Goal: Task Accomplishment & Management: Use online tool/utility

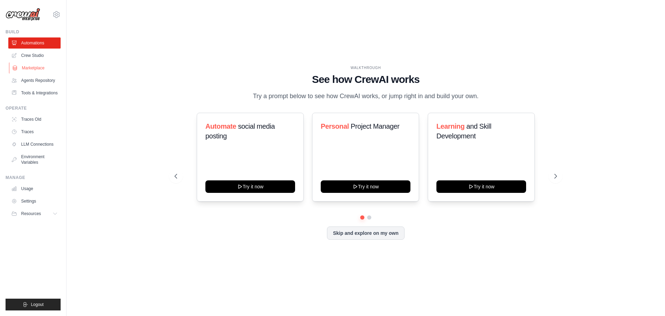
click at [31, 66] on link "Marketplace" at bounding box center [35, 67] width 52 height 11
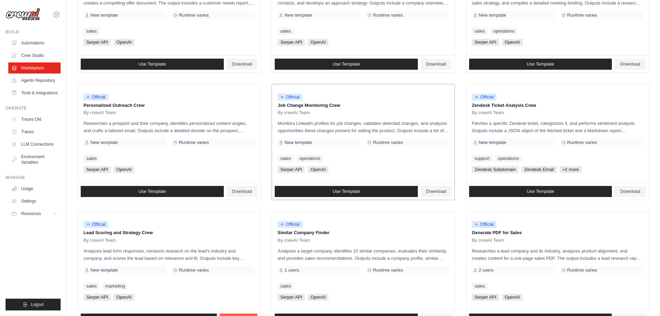
scroll to position [326, 0]
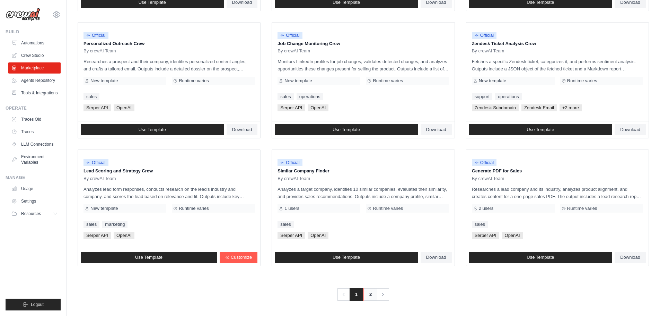
click at [366, 292] on link "2" at bounding box center [370, 294] width 14 height 12
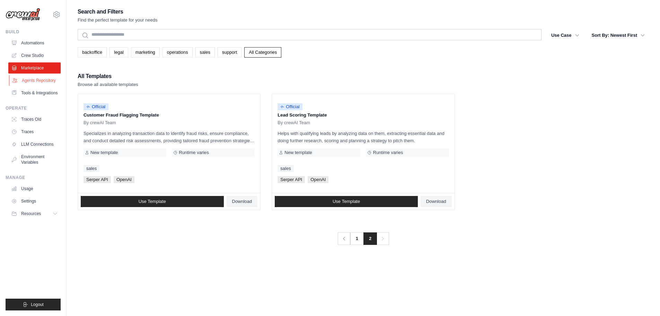
click at [35, 78] on link "Agents Repository" at bounding box center [35, 80] width 52 height 11
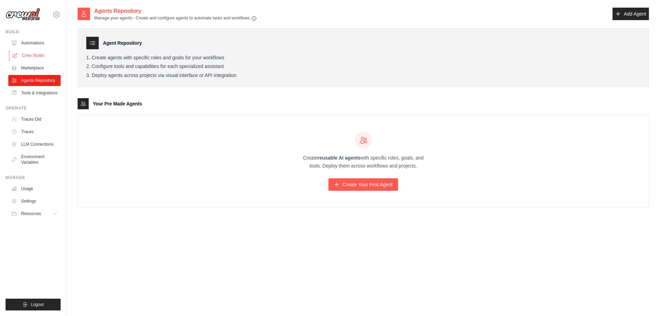
click at [35, 56] on link "Crew Studio" at bounding box center [35, 55] width 52 height 11
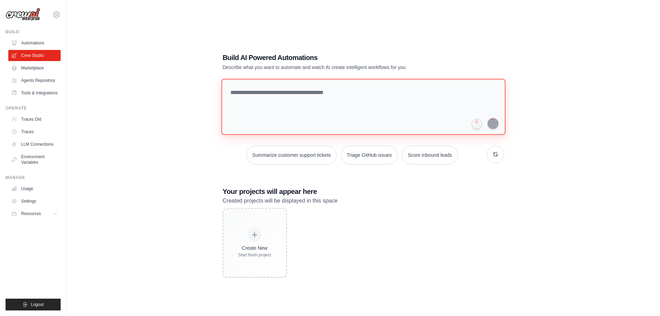
click at [322, 97] on textarea at bounding box center [363, 107] width 284 height 56
paste textarea "**********"
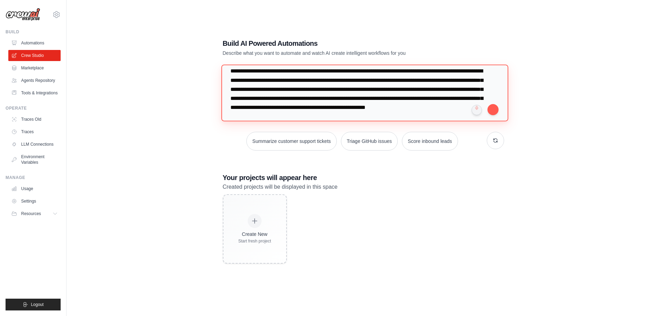
scroll to position [30, 0]
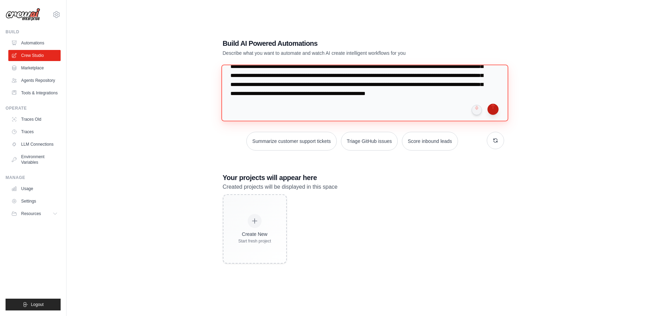
type textarea "**********"
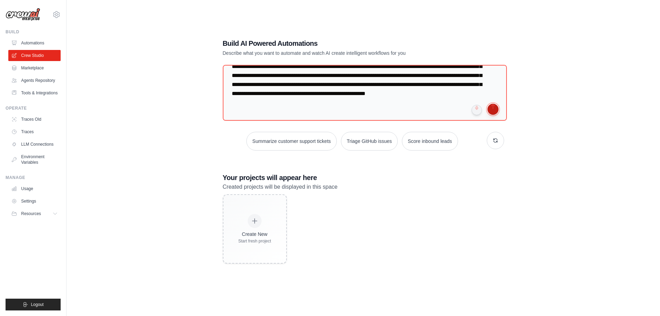
click at [492, 110] on button "submit" at bounding box center [492, 109] width 11 height 11
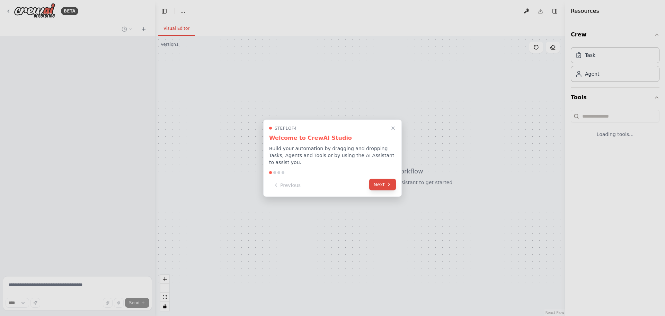
select select "****"
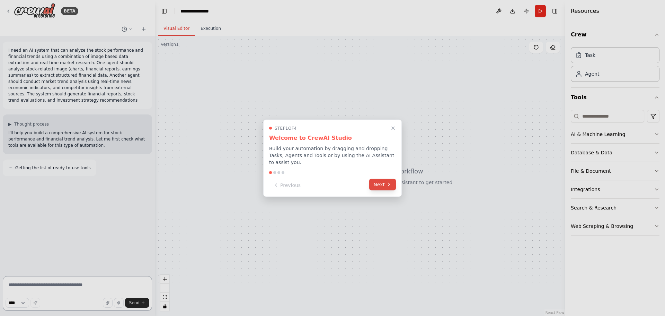
click at [381, 180] on button "Next" at bounding box center [382, 183] width 27 height 11
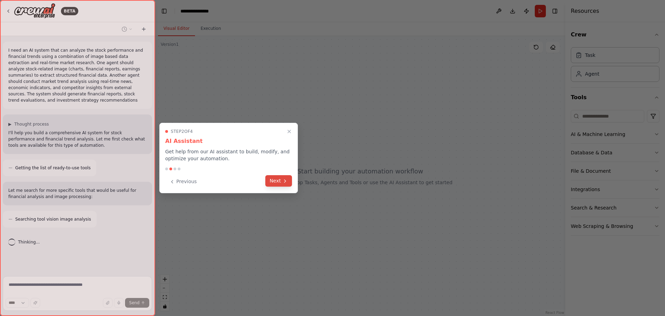
click at [278, 178] on button "Next" at bounding box center [278, 180] width 27 height 11
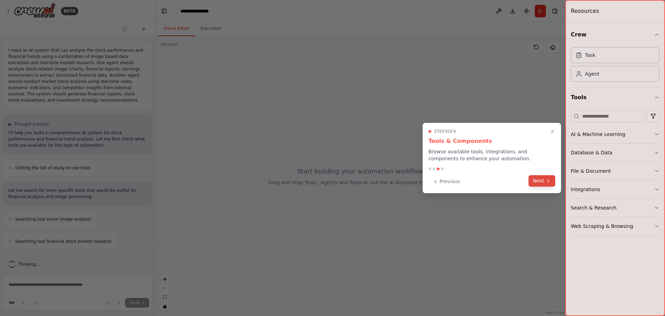
click at [542, 179] on button "Next" at bounding box center [542, 180] width 27 height 11
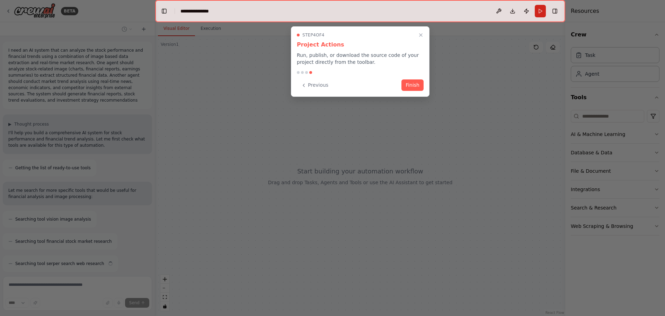
scroll to position [27, 0]
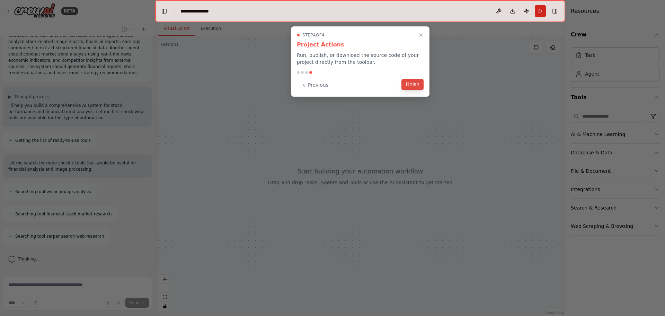
click at [415, 84] on button "Finish" at bounding box center [412, 84] width 22 height 11
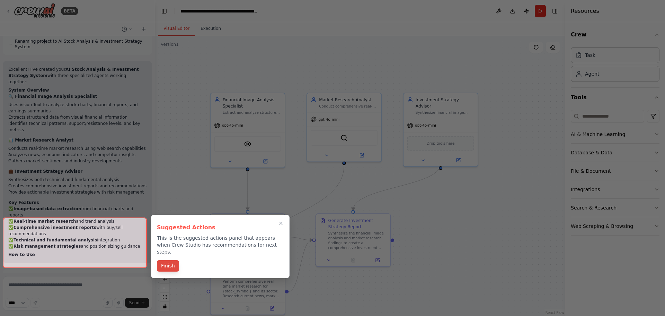
scroll to position [684, 0]
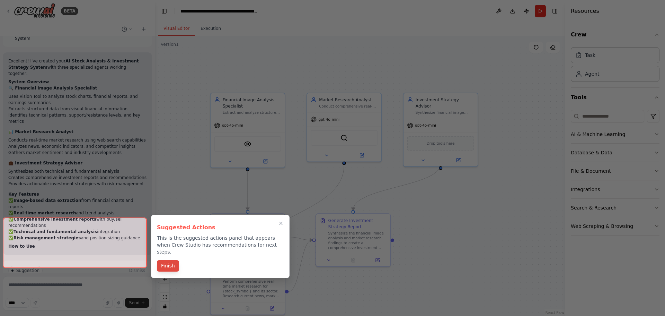
click at [170, 260] on button "Finish" at bounding box center [168, 265] width 22 height 11
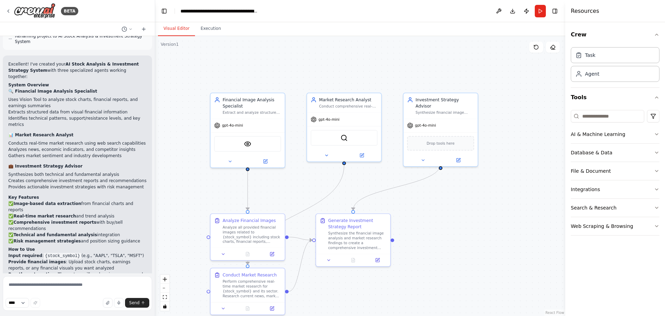
scroll to position [742, 0]
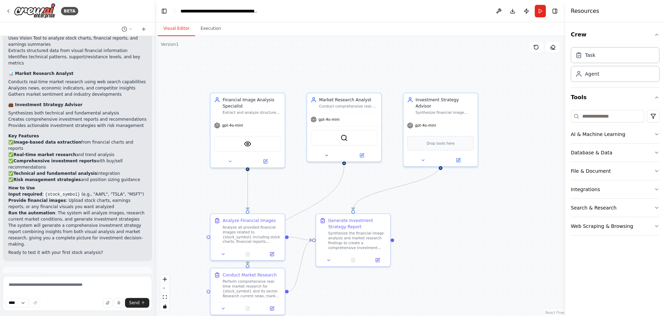
click at [69, 303] on span "Run Automation" at bounding box center [81, 306] width 34 height 6
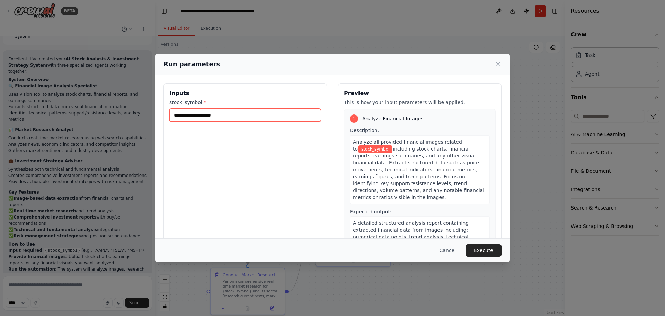
click at [226, 117] on input "stock_symbol *" at bounding box center [245, 114] width 152 height 13
type input "*"
type input "***"
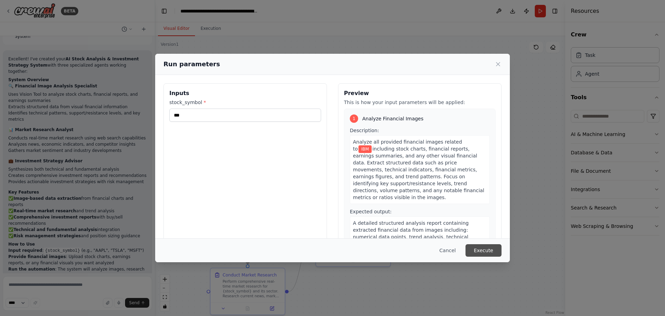
click at [483, 253] on button "Execute" at bounding box center [484, 250] width 36 height 12
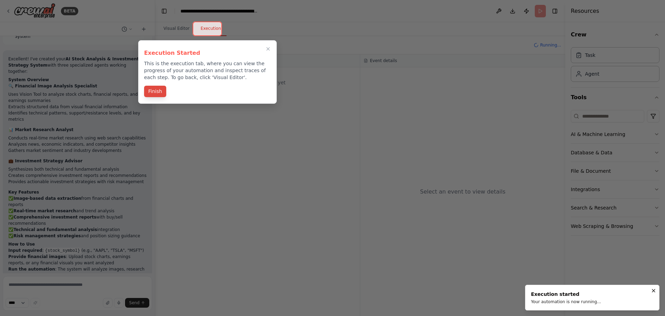
click at [153, 90] on button "Finish" at bounding box center [155, 91] width 22 height 11
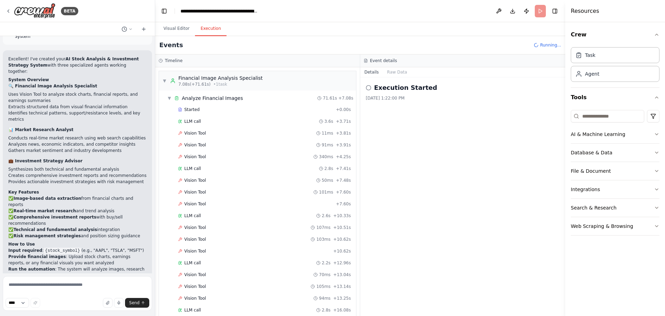
click at [154, 216] on div "BETA I need an AI system that can analyze the stock performance and financial t…" at bounding box center [332, 158] width 665 height 316
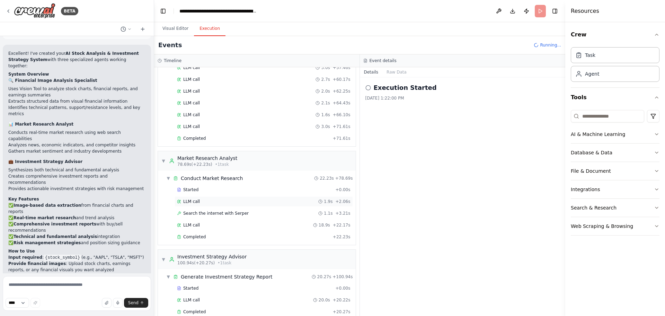
scroll to position [584, 0]
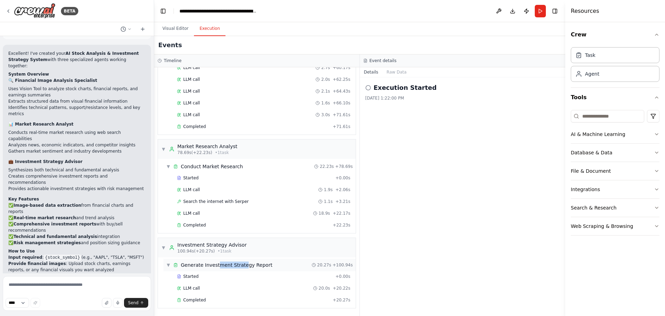
drag, startPoint x: 215, startPoint y: 265, endPoint x: 240, endPoint y: 261, distance: 25.7
click at [240, 261] on div "▼ Generate Investment Strategy Report 20.27s + 100.94s" at bounding box center [259, 264] width 192 height 12
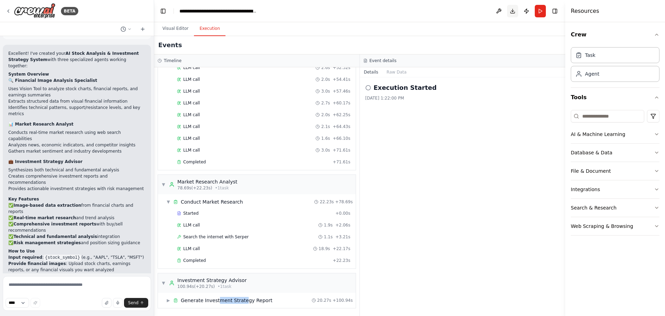
click at [510, 11] on button "Download" at bounding box center [512, 11] width 11 height 12
click at [659, 152] on icon "button" at bounding box center [657, 153] width 6 height 6
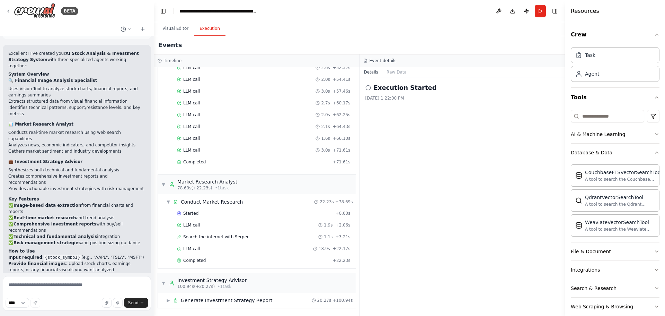
click at [659, 151] on div "Crew Task Agent Tools AI & Machine Learning Database & Data CouchbaseFTSVectorS…" at bounding box center [615, 168] width 100 height 293
click at [648, 249] on button "File & Document" at bounding box center [615, 251] width 89 height 18
click at [654, 134] on icon "button" at bounding box center [657, 134] width 6 height 6
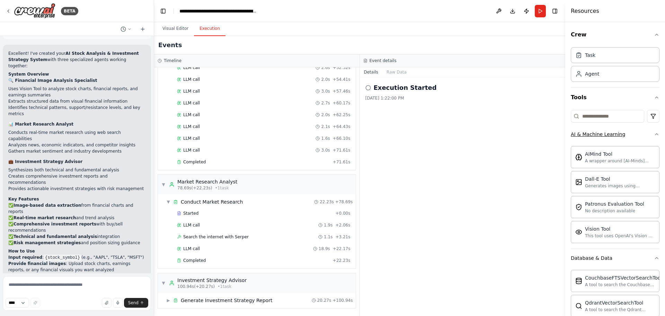
click at [654, 134] on icon "button" at bounding box center [657, 134] width 6 height 6
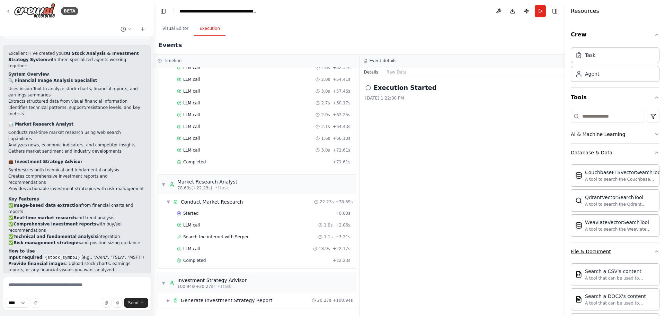
click at [654, 249] on icon "button" at bounding box center [657, 251] width 6 height 6
click at [654, 96] on icon "button" at bounding box center [657, 98] width 6 height 6
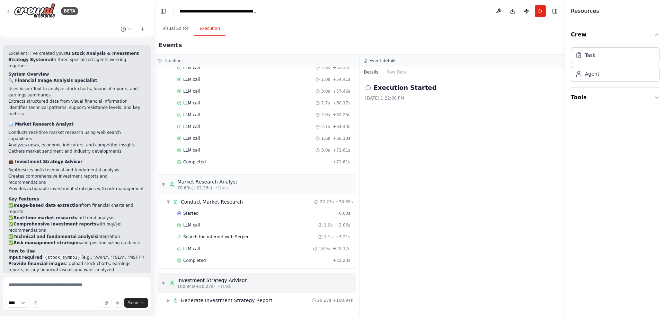
click at [164, 282] on span "▼" at bounding box center [163, 283] width 4 height 6
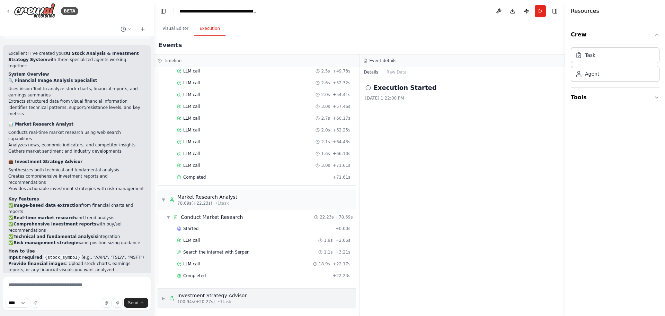
click at [164, 296] on span "▶" at bounding box center [163, 298] width 4 height 6
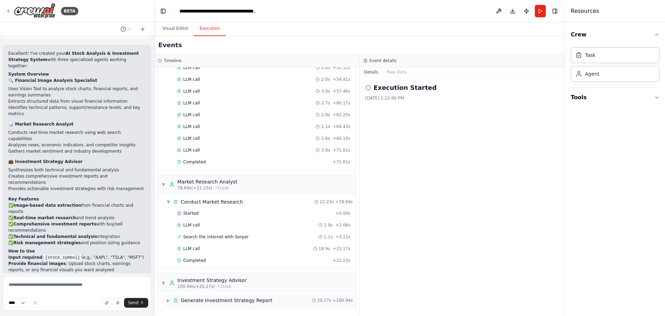
click at [169, 300] on span "▶" at bounding box center [168, 300] width 4 height 6
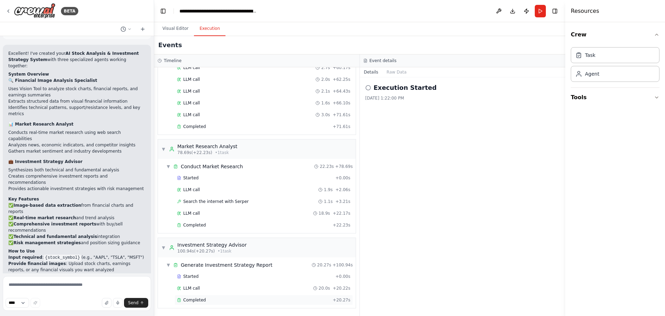
click at [196, 300] on span "Completed" at bounding box center [194, 300] width 23 height 6
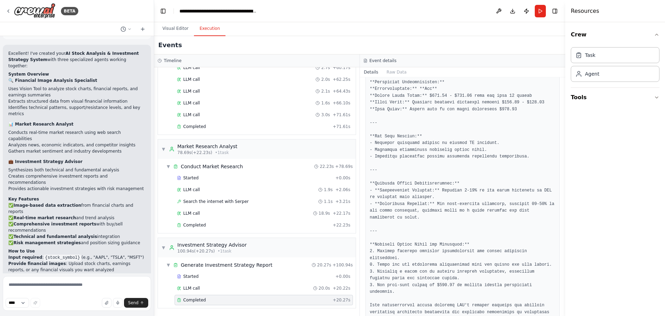
scroll to position [562, 0]
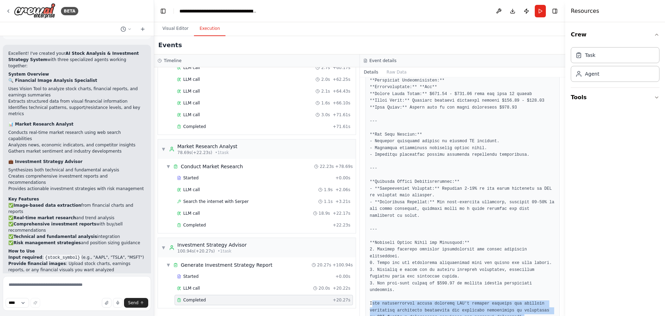
drag, startPoint x: 371, startPoint y: 283, endPoint x: 509, endPoint y: 299, distance: 138.5
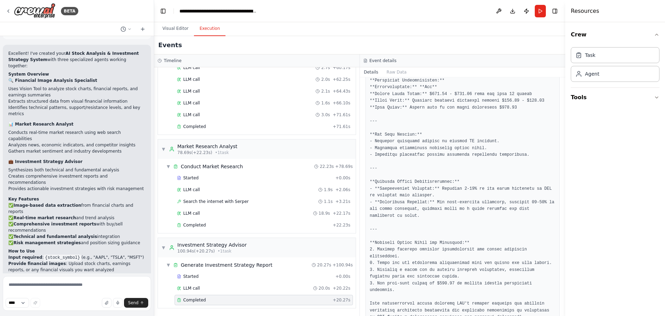
drag, startPoint x: 429, startPoint y: 271, endPoint x: 466, endPoint y: 273, distance: 36.8
drag, startPoint x: 370, startPoint y: 283, endPoint x: 401, endPoint y: 283, distance: 31.2
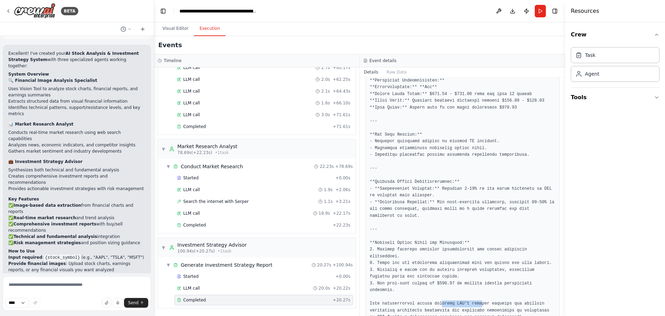
drag, startPoint x: 435, startPoint y: 284, endPoint x: 473, endPoint y: 284, distance: 37.4
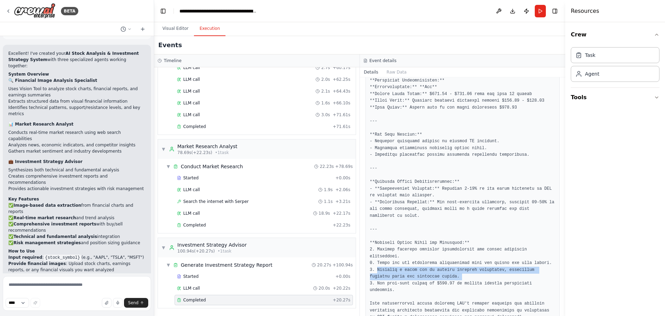
drag, startPoint x: 376, startPoint y: 256, endPoint x: 433, endPoint y: 262, distance: 57.8
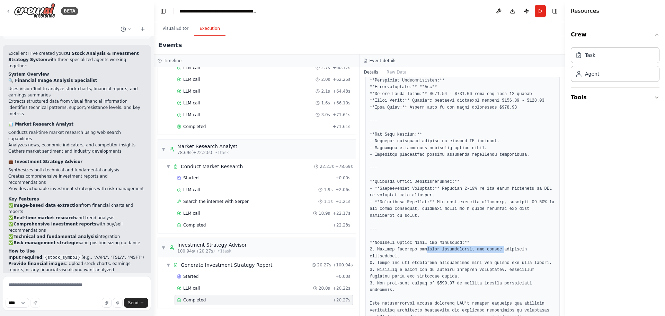
drag, startPoint x: 423, startPoint y: 243, endPoint x: 413, endPoint y: 264, distance: 22.5
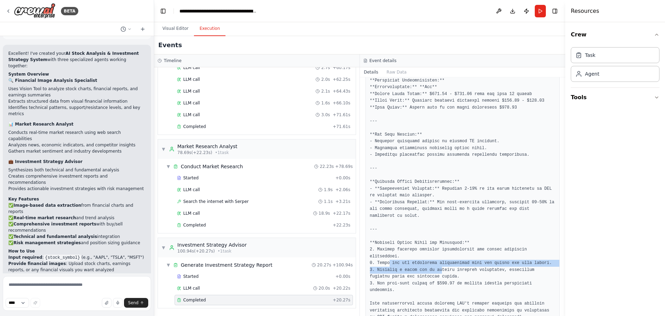
drag, startPoint x: 387, startPoint y: 251, endPoint x: 436, endPoint y: 253, distance: 49.2
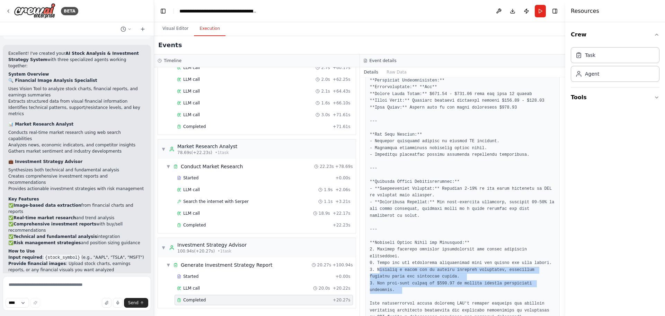
drag, startPoint x: 380, startPoint y: 255, endPoint x: 496, endPoint y: 278, distance: 118.5
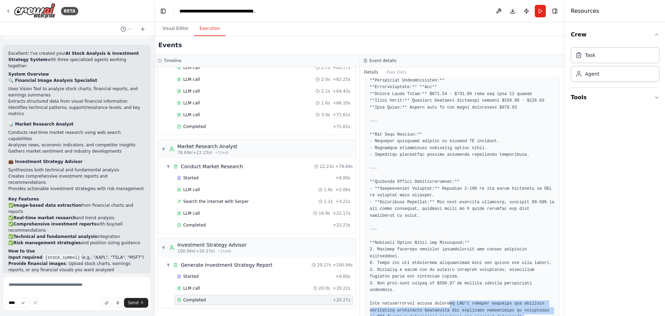
drag, startPoint x: 442, startPoint y: 284, endPoint x: 516, endPoint y: 298, distance: 74.7
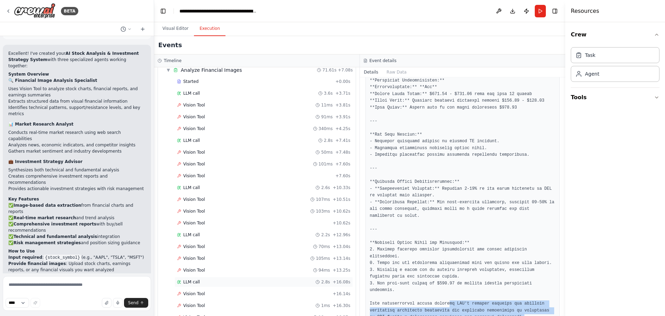
scroll to position [0, 0]
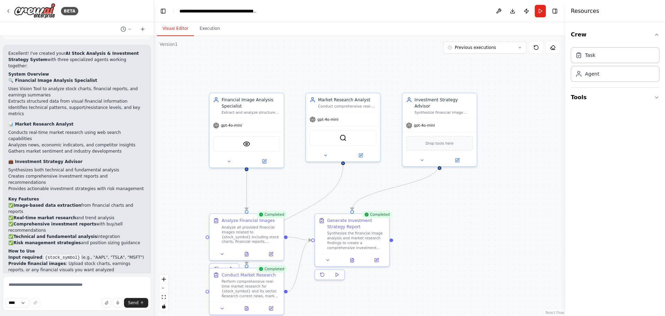
click at [170, 28] on button "Visual Editor" at bounding box center [175, 28] width 37 height 15
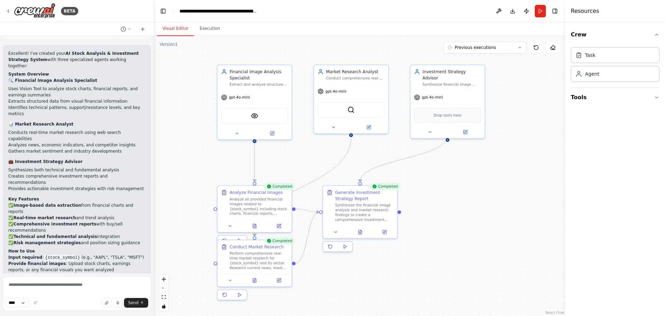
drag, startPoint x: 483, startPoint y: 202, endPoint x: 491, endPoint y: 174, distance: 29.2
click at [491, 174] on div ".deletable-edge-delete-btn { width: 20px; height: 20px; border: 0px solid #ffff…" at bounding box center [359, 176] width 411 height 280
drag, startPoint x: 219, startPoint y: 243, endPoint x: 219, endPoint y: 256, distance: 13.2
click at [219, 256] on div "Conduct Market Research Perform comprehensive real-time market research for {st…" at bounding box center [255, 268] width 74 height 34
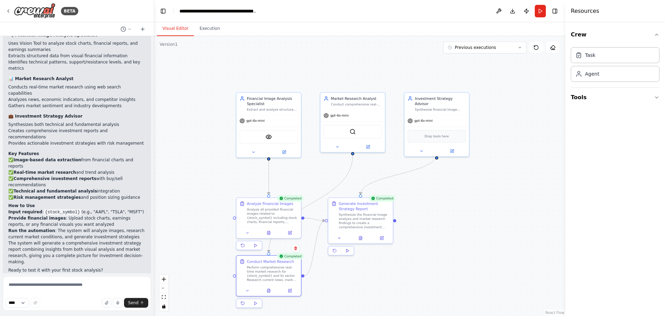
scroll to position [748, 0]
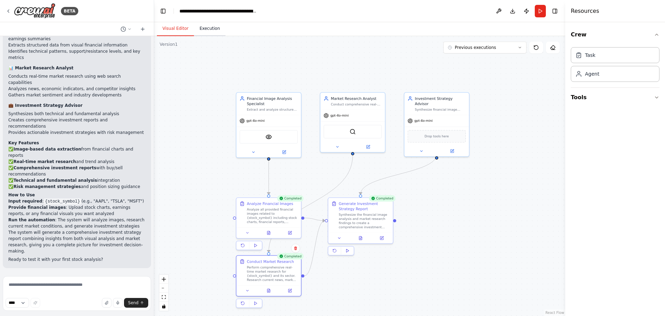
click at [210, 29] on button "Execution" at bounding box center [210, 28] width 32 height 15
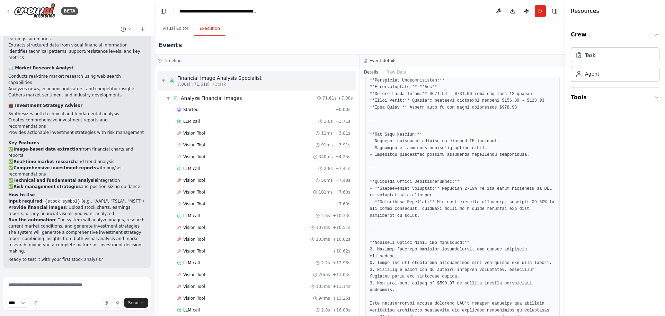
click at [161, 80] on span "▼" at bounding box center [163, 81] width 4 height 6
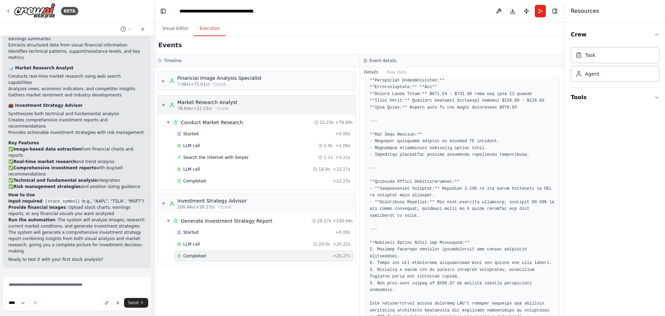
click at [165, 103] on span "▼" at bounding box center [163, 105] width 4 height 6
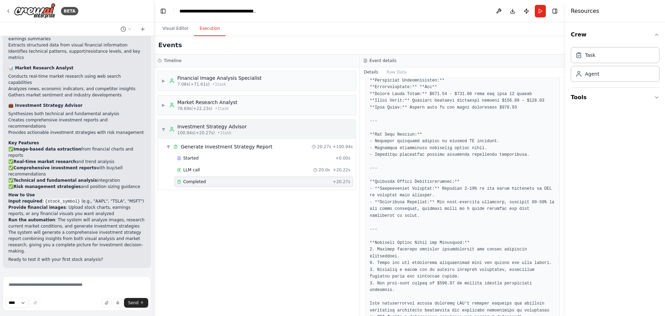
click at [162, 129] on span "▼" at bounding box center [163, 129] width 4 height 6
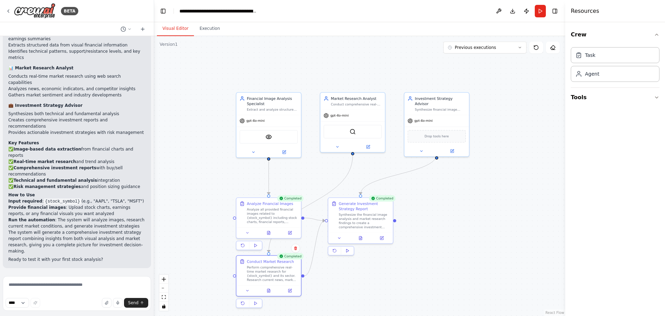
click at [173, 26] on button "Visual Editor" at bounding box center [175, 28] width 37 height 15
